Goal: Task Accomplishment & Management: Complete application form

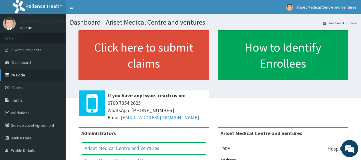
click at [27, 76] on link "PA Code" at bounding box center [33, 75] width 66 height 13
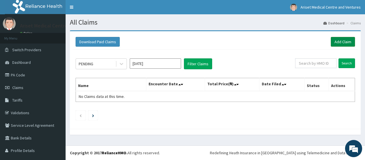
drag, startPoint x: 343, startPoint y: 41, endPoint x: 340, endPoint y: 42, distance: 3.1
click at [343, 41] on link "Add Claim" at bounding box center [343, 42] width 24 height 10
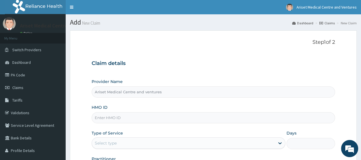
type input "Ariset Medical Centre and ventures"
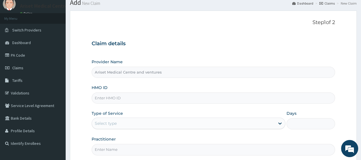
scroll to position [29, 0]
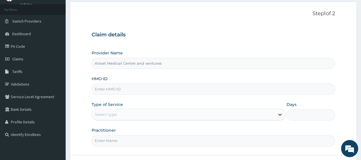
click at [161, 89] on input "HMO ID" at bounding box center [214, 88] width 244 height 11
type input "chl/11698/d"
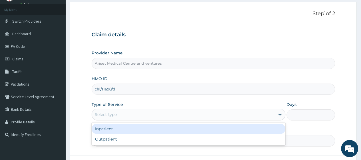
click at [137, 110] on div "Select type" at bounding box center [183, 114] width 183 height 9
click at [140, 128] on div "Inpatient" at bounding box center [189, 128] width 194 height 10
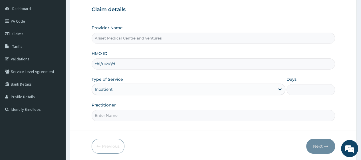
scroll to position [74, 0]
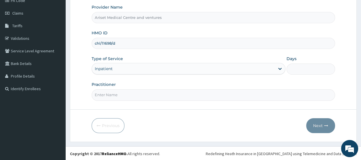
click at [301, 70] on input "Days" at bounding box center [311, 68] width 49 height 11
type input "3"
click at [209, 91] on input "Practitioner" at bounding box center [214, 94] width 244 height 11
type input "Doctor Adekunle"
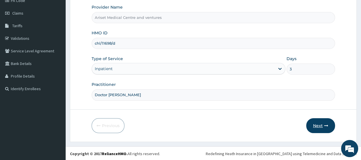
click at [315, 124] on button "Next" at bounding box center [320, 125] width 29 height 15
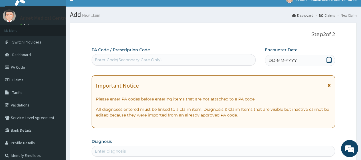
scroll to position [0, 0]
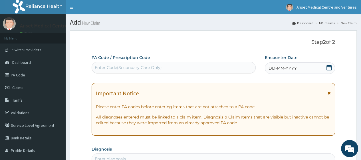
click at [148, 66] on div "Enter Code(Secondary Care Only)" at bounding box center [128, 68] width 67 height 6
drag, startPoint x: 148, startPoint y: 66, endPoint x: 136, endPoint y: 68, distance: 12.7
click at [136, 68] on div "Enter Code(Secondary Care Only)" at bounding box center [128, 68] width 67 height 6
paste input "PA/3DD082"
type input "PA/3DD082"
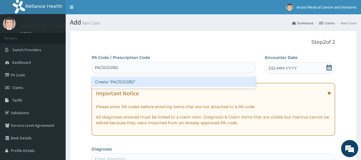
click at [143, 81] on div "Create "PA/3DD082"" at bounding box center [174, 82] width 164 height 10
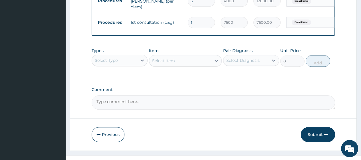
scroll to position [366, 0]
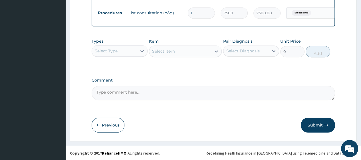
click at [317, 124] on button "Submit" at bounding box center [318, 124] width 34 height 15
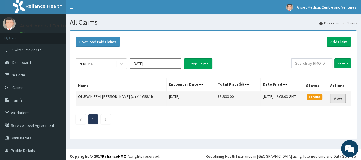
click at [333, 98] on link "View" at bounding box center [337, 98] width 15 height 10
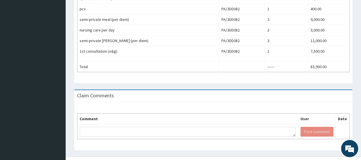
scroll to position [240, 0]
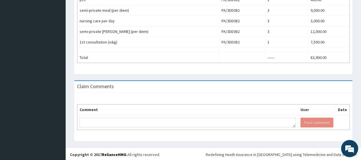
click at [189, 99] on div "Comment User Date Post Comment" at bounding box center [213, 117] width 278 height 49
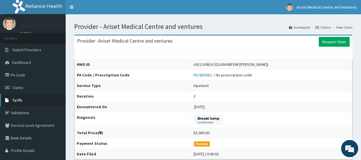
scroll to position [0, 0]
click at [27, 88] on link "Claims" at bounding box center [33, 87] width 66 height 13
